Goal: Obtain resource: Download file/media

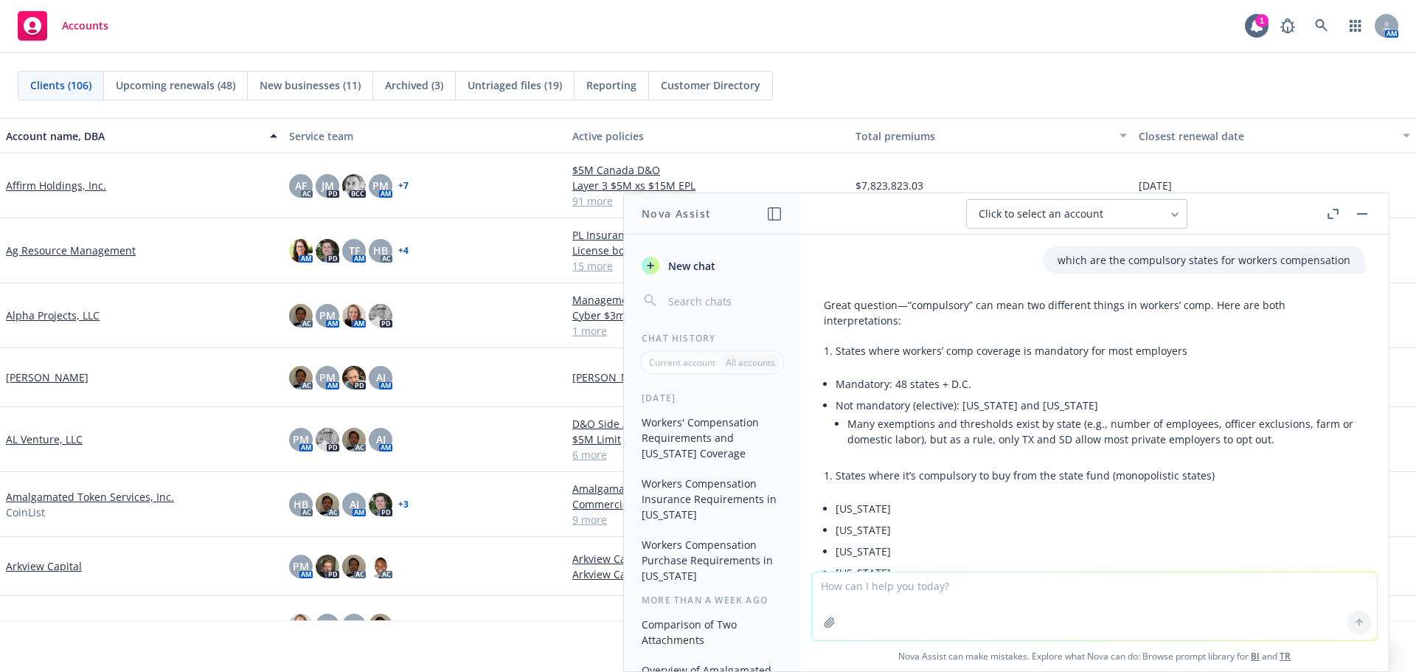
scroll to position [74, 0]
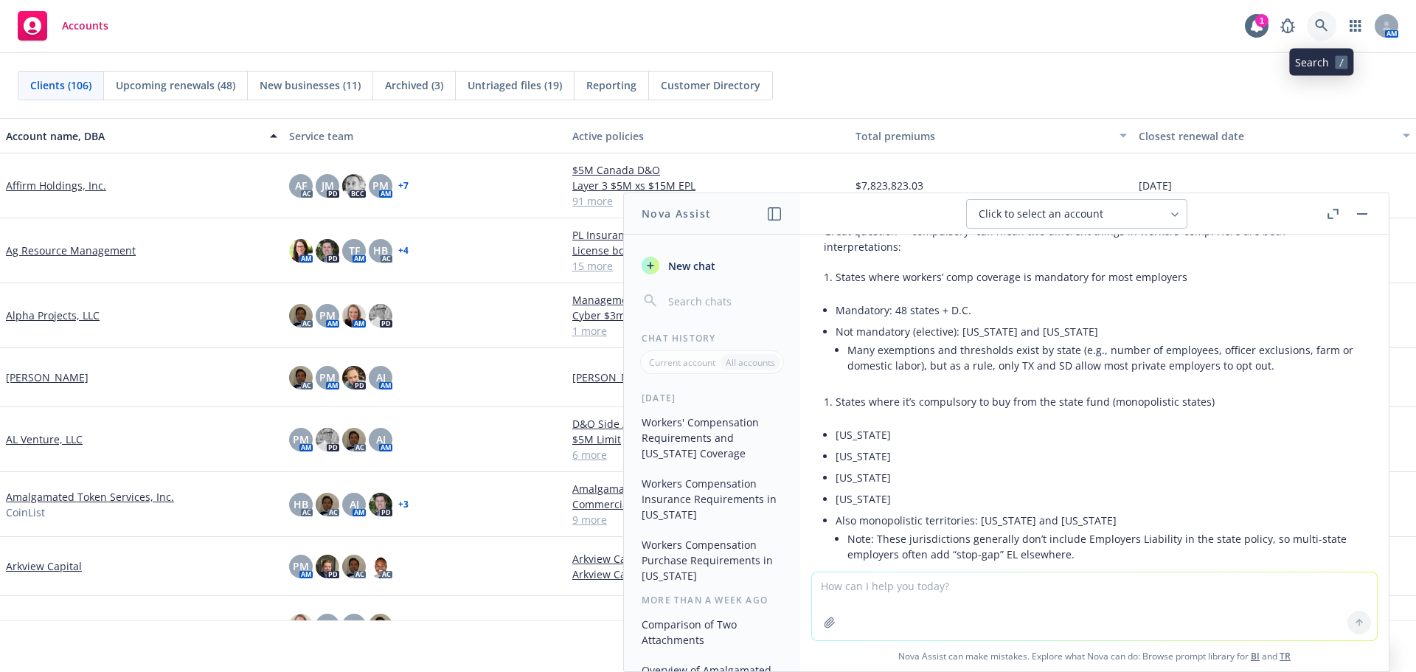
click at [1327, 25] on icon at bounding box center [1321, 25] width 13 height 13
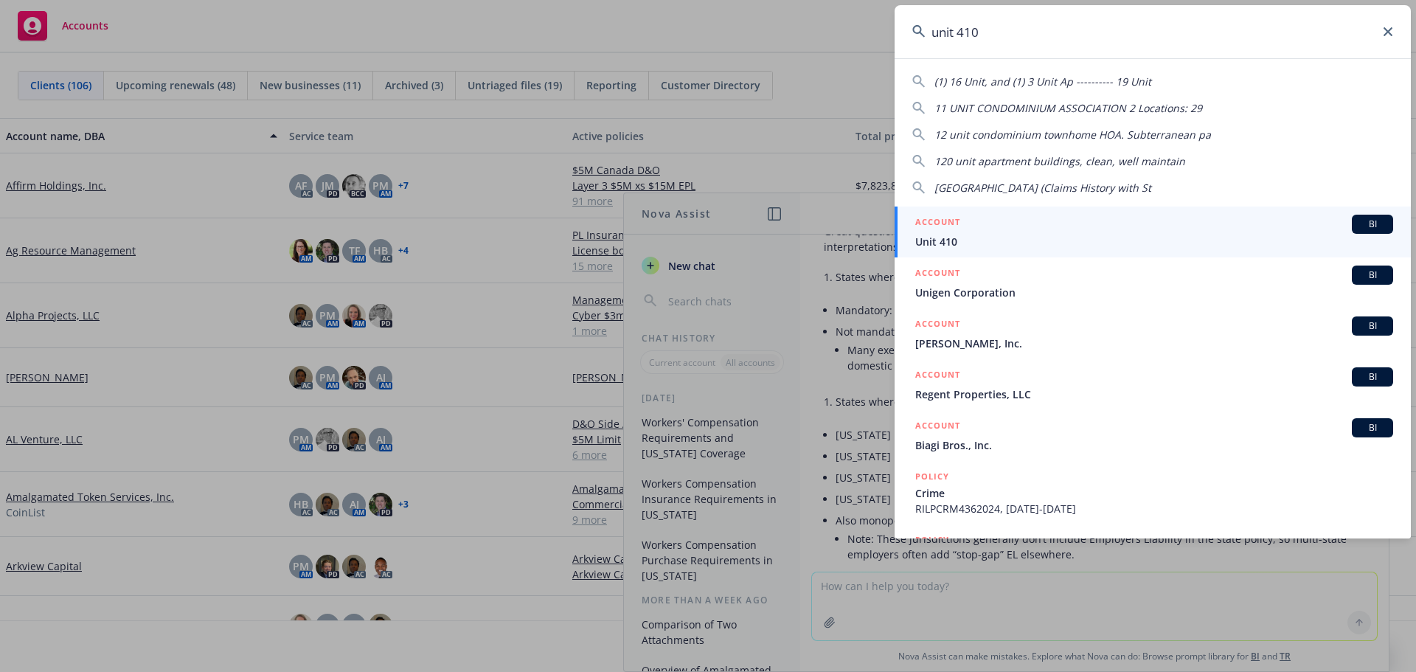
type input "unit 410"
click at [957, 230] on h5 "ACCOUNT" at bounding box center [937, 224] width 45 height 18
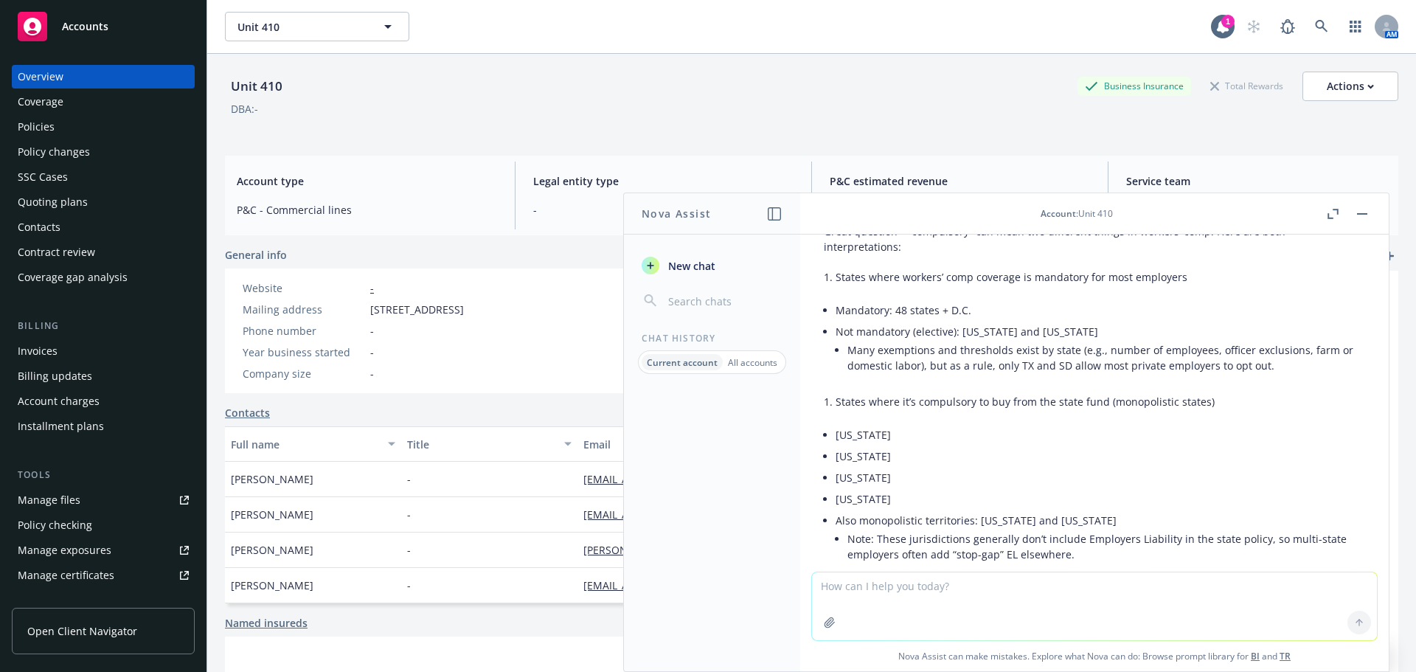
click at [1362, 209] on button "button" at bounding box center [1362, 214] width 18 height 18
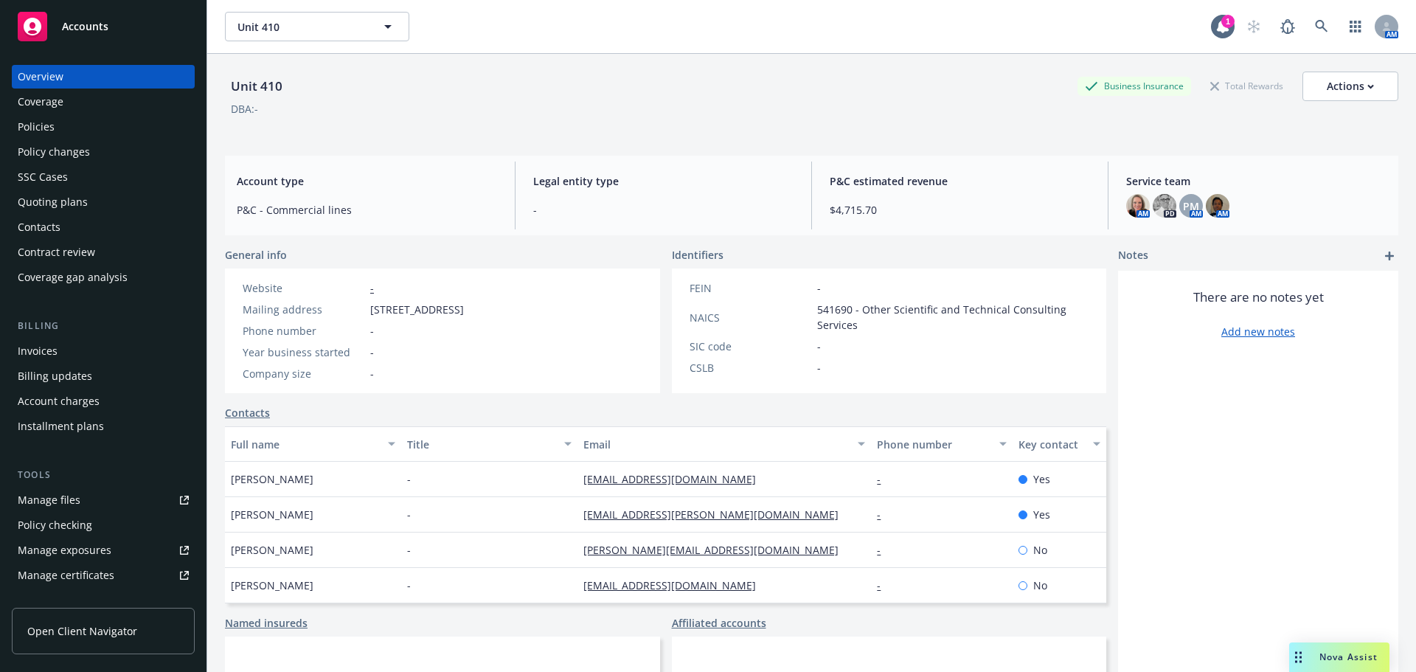
click at [39, 131] on div "Policies" at bounding box center [36, 127] width 37 height 24
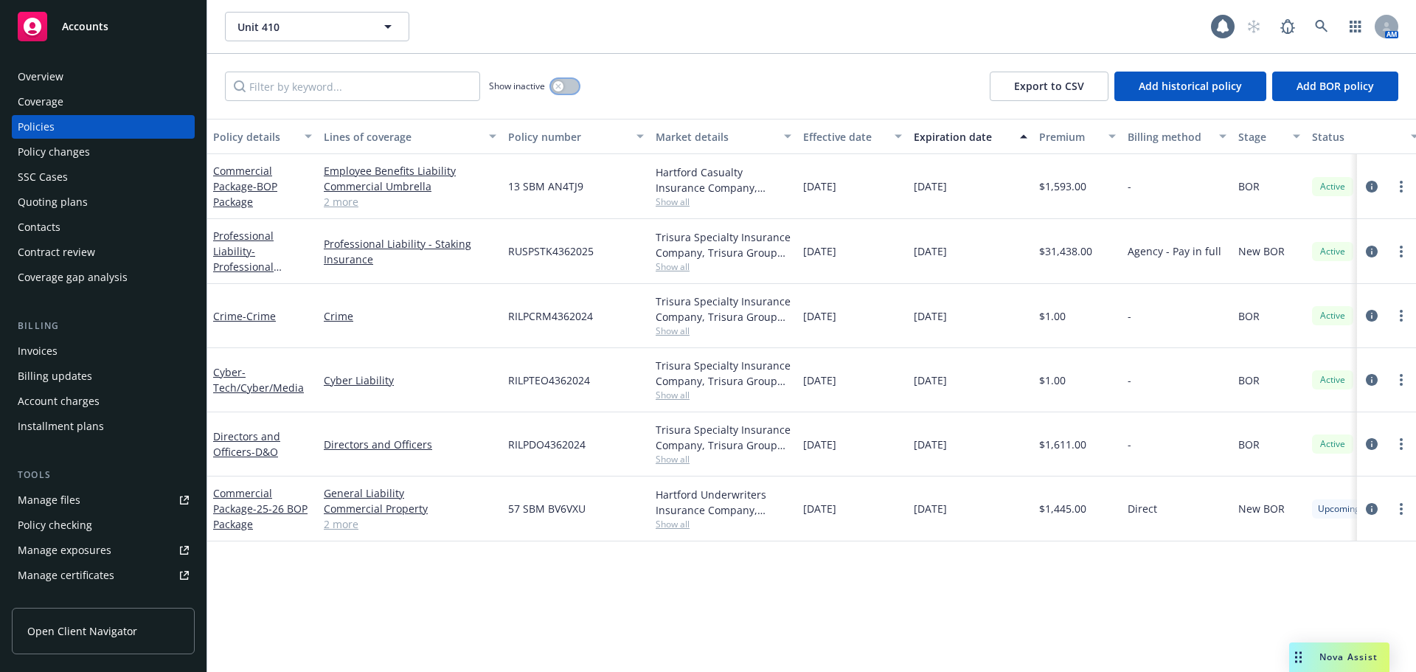
click at [570, 90] on button "button" at bounding box center [565, 86] width 28 height 15
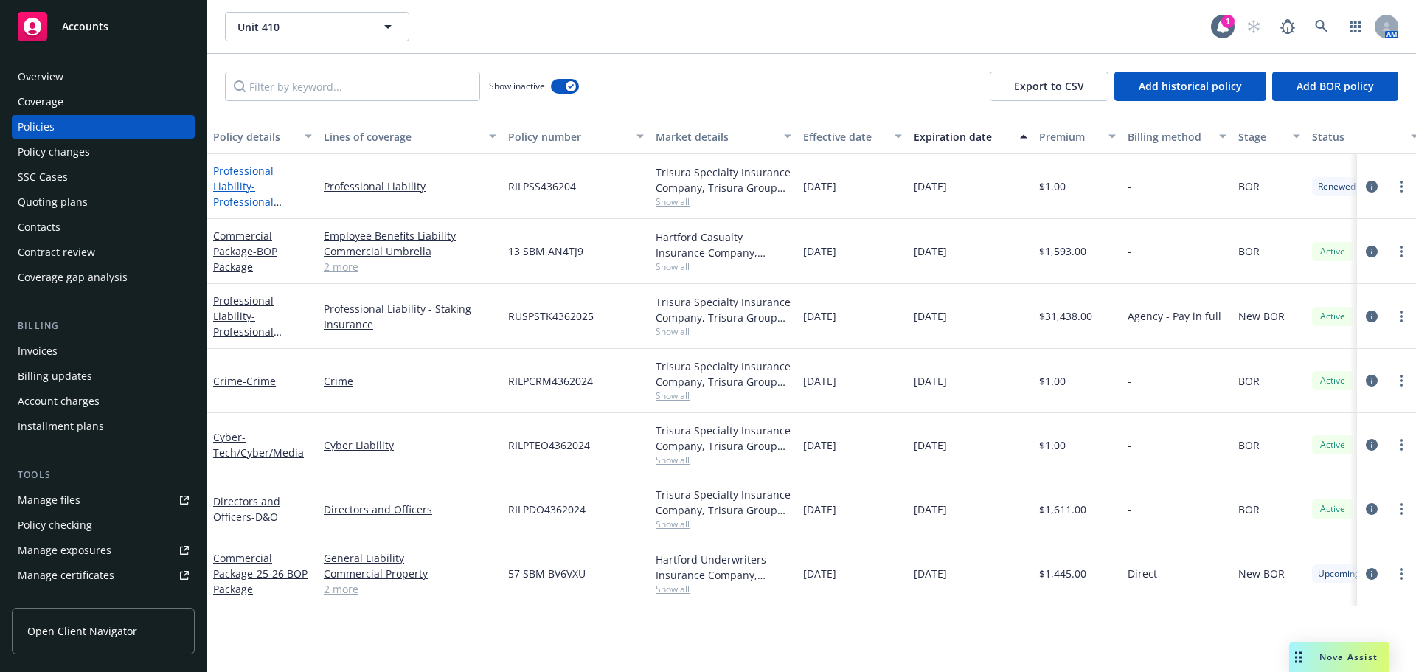
click at [266, 198] on span "- Professional Liability (Slashing Services)" at bounding box center [256, 209] width 86 height 60
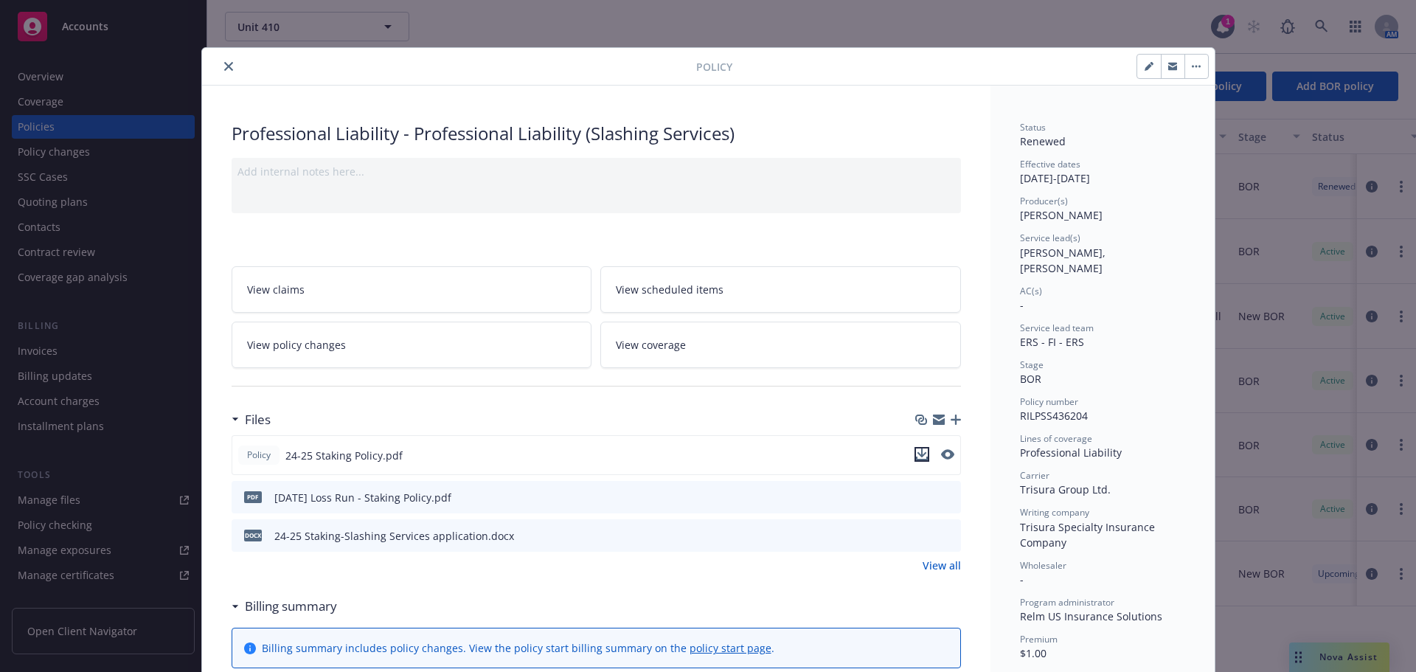
click at [916, 456] on icon "download file" at bounding box center [922, 454] width 12 height 12
click at [224, 70] on icon "close" at bounding box center [228, 66] width 9 height 9
